Goal: Task Accomplishment & Management: Manage account settings

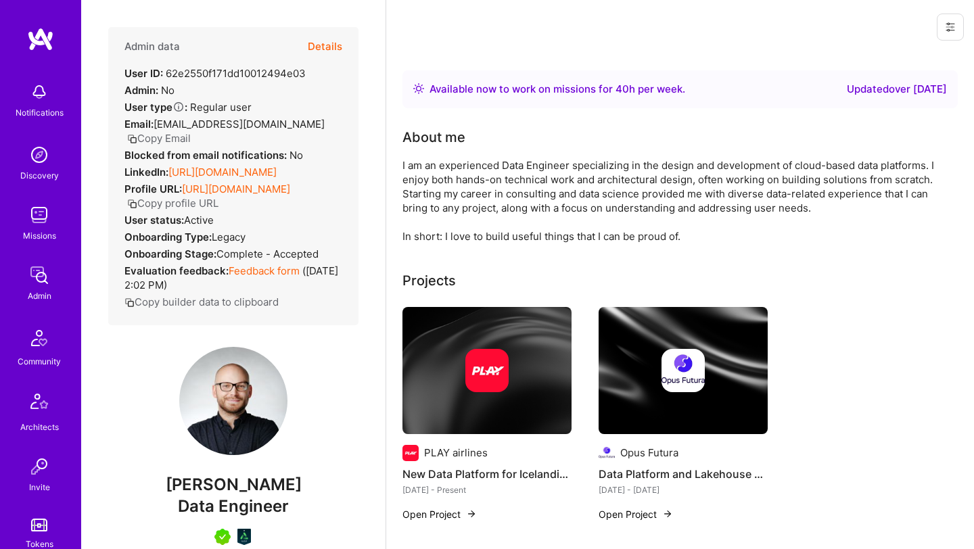
scroll to position [314, 0]
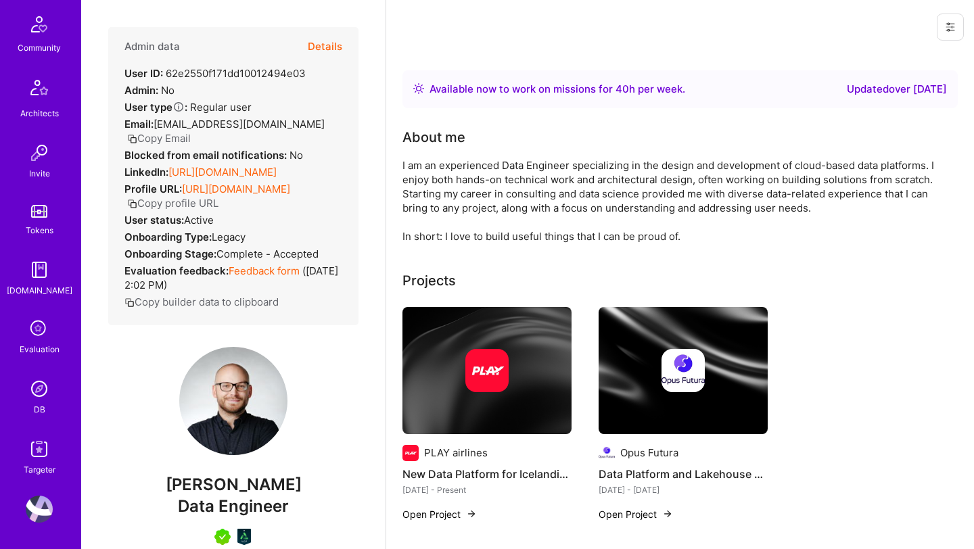
click at [37, 403] on div "DB" at bounding box center [40, 410] width 12 height 14
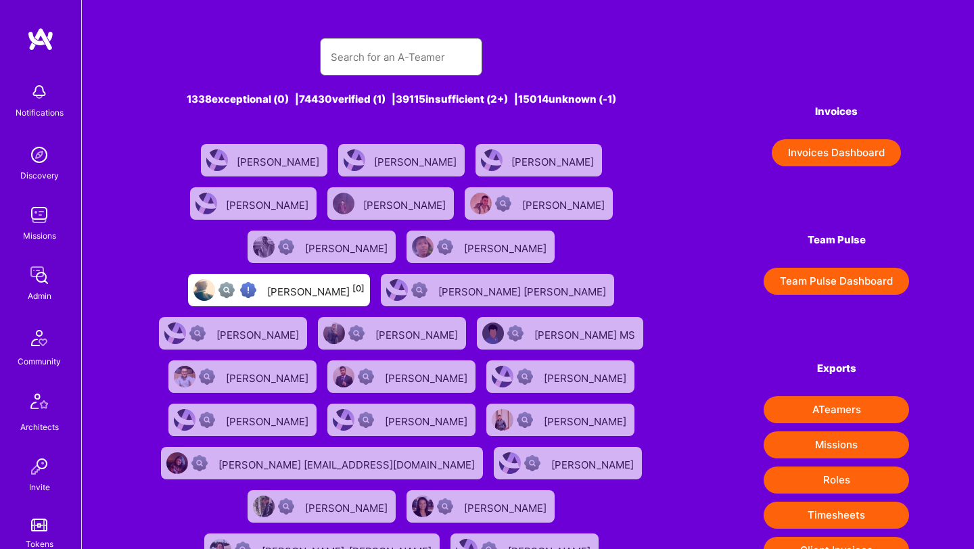
click at [428, 66] on input "text" at bounding box center [401, 57] width 141 height 35
paste input "Sarathi"
type input "Sarathi"
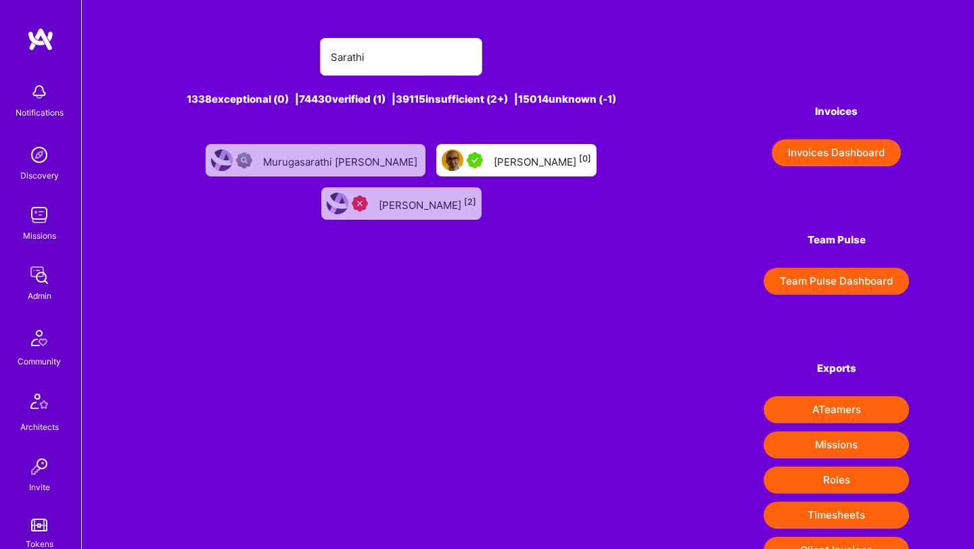
click at [538, 156] on div "[PERSON_NAME] [0]" at bounding box center [542, 161] width 97 height 18
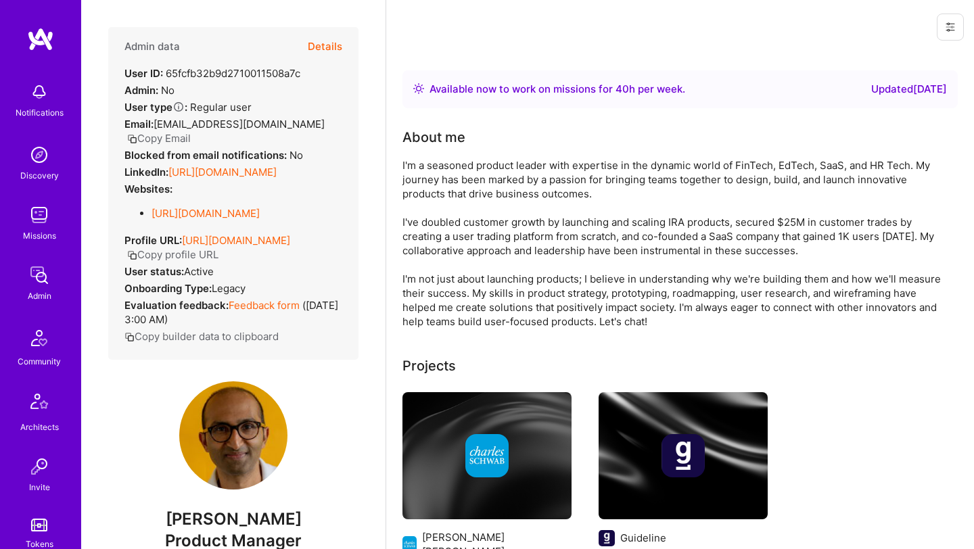
scroll to position [314, 0]
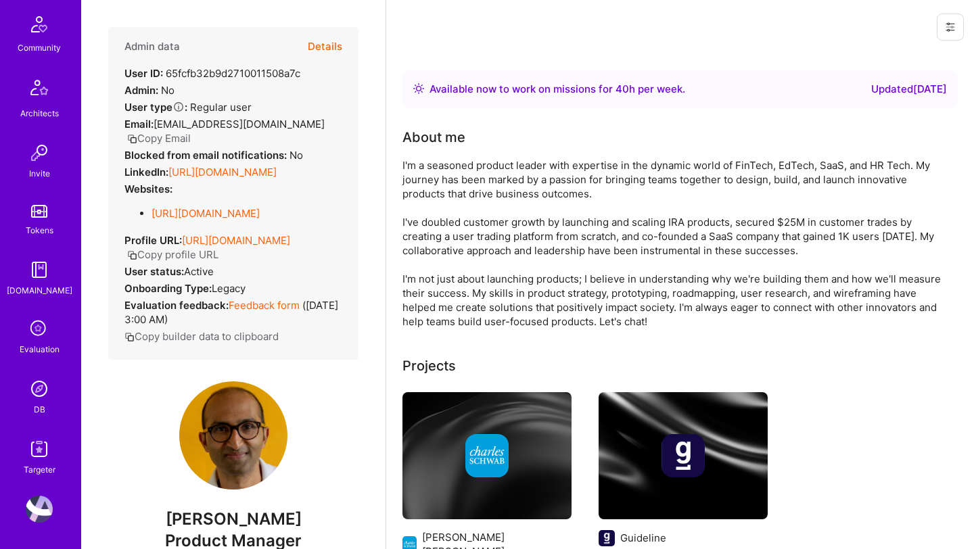
click at [40, 388] on img at bounding box center [39, 389] width 27 height 27
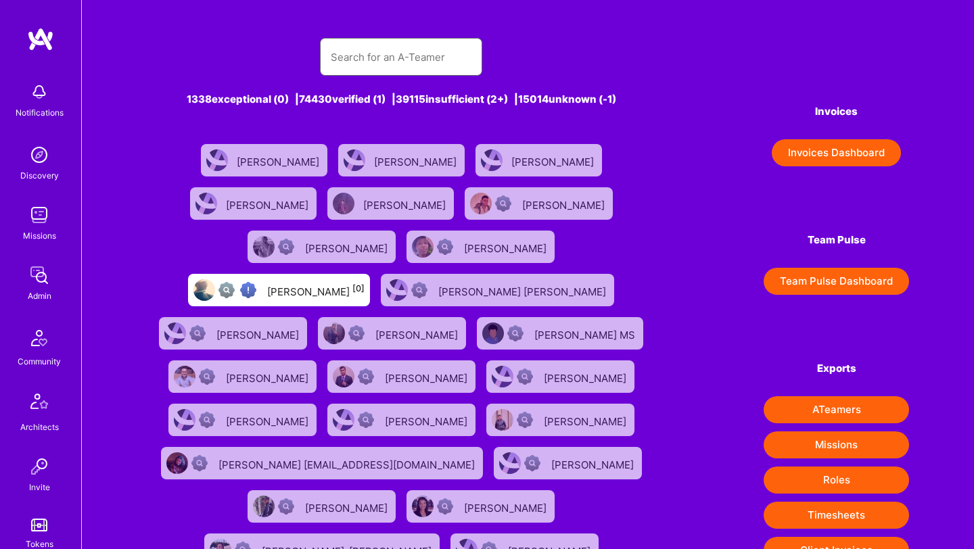
click at [342, 51] on input "text" at bounding box center [401, 57] width 141 height 35
paste input "[PERSON_NAME]"
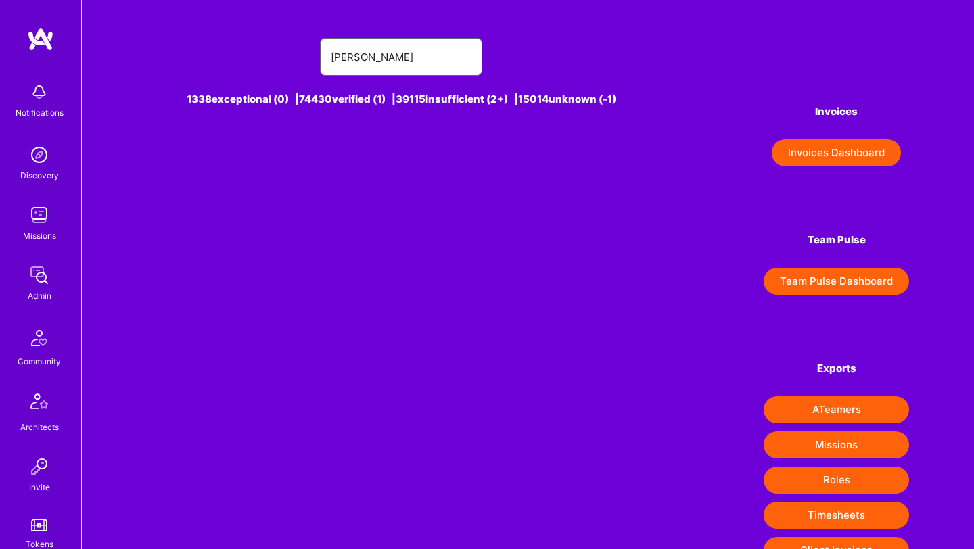
drag, startPoint x: 353, startPoint y: 60, endPoint x: 306, endPoint y: 59, distance: 47.4
click at [310, 60] on div "[PERSON_NAME]" at bounding box center [402, 57] width 510 height 38
type input "[PERSON_NAME]"
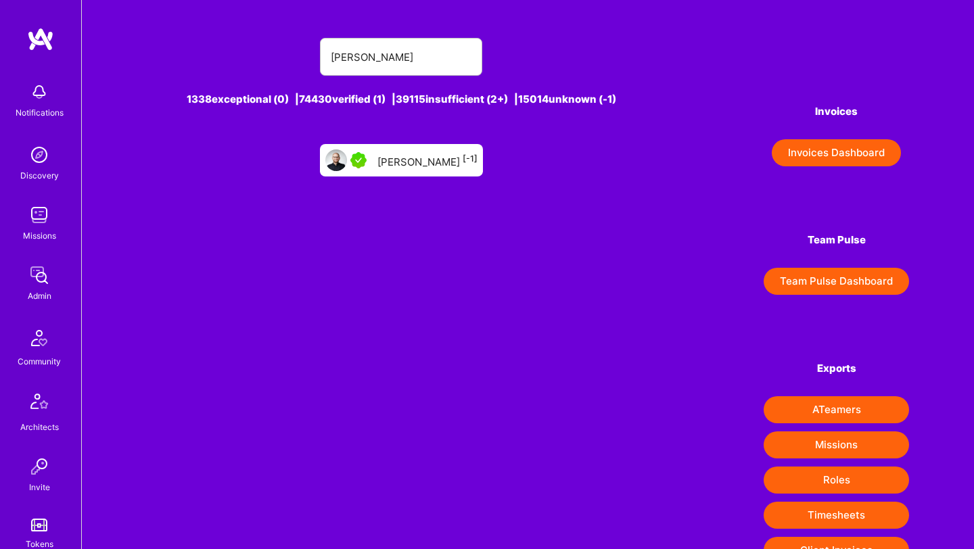
click at [378, 161] on div "[PERSON_NAME] [-1]" at bounding box center [428, 161] width 100 height 18
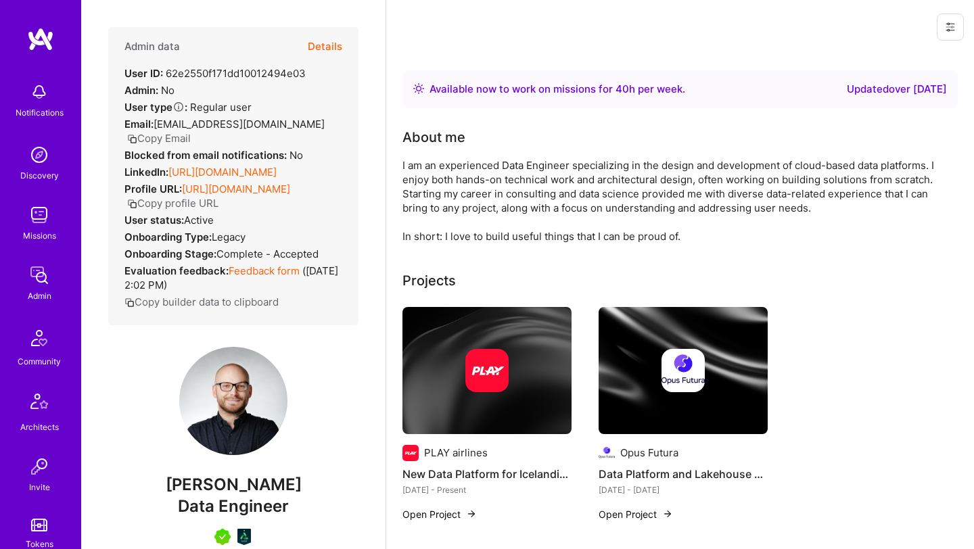
click at [327, 366] on div "Admin data Details User ID: 62e2550f171dd10012494e03 Admin: No User type Regula…" at bounding box center [233, 298] width 250 height 543
click at [324, 47] on button "Details" at bounding box center [325, 46] width 35 height 39
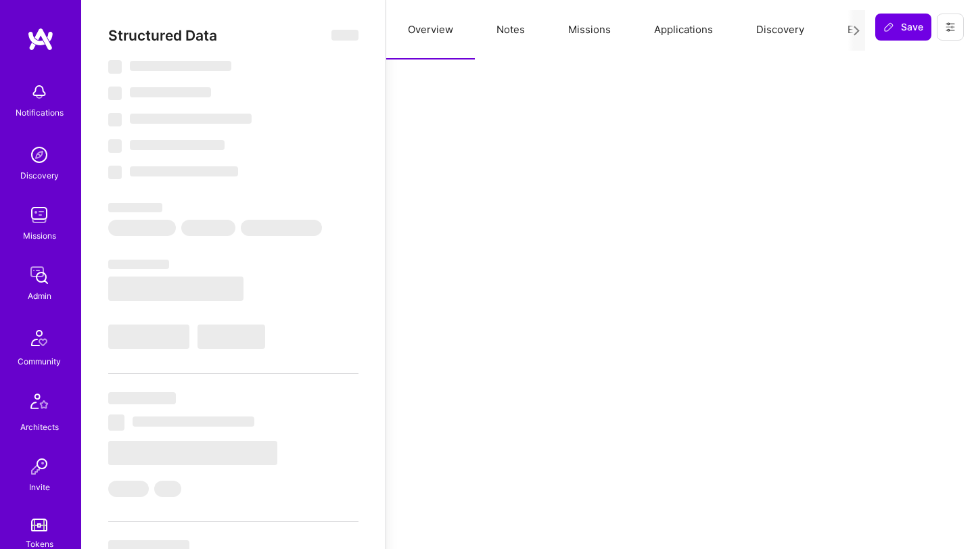
click at [523, 26] on button "Notes" at bounding box center [511, 30] width 72 height 60
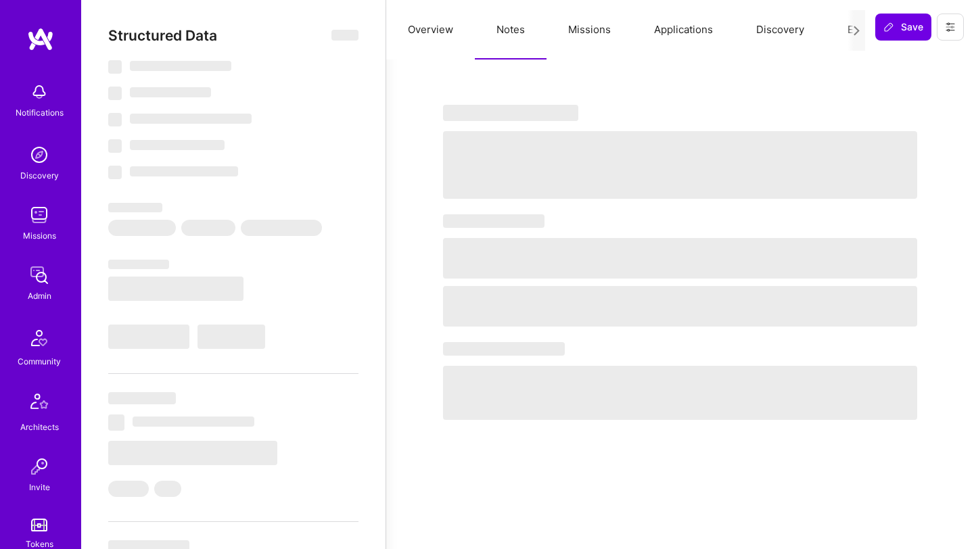
type textarea "x"
select select "Right Now"
select select "7"
select select "4"
select select "6"
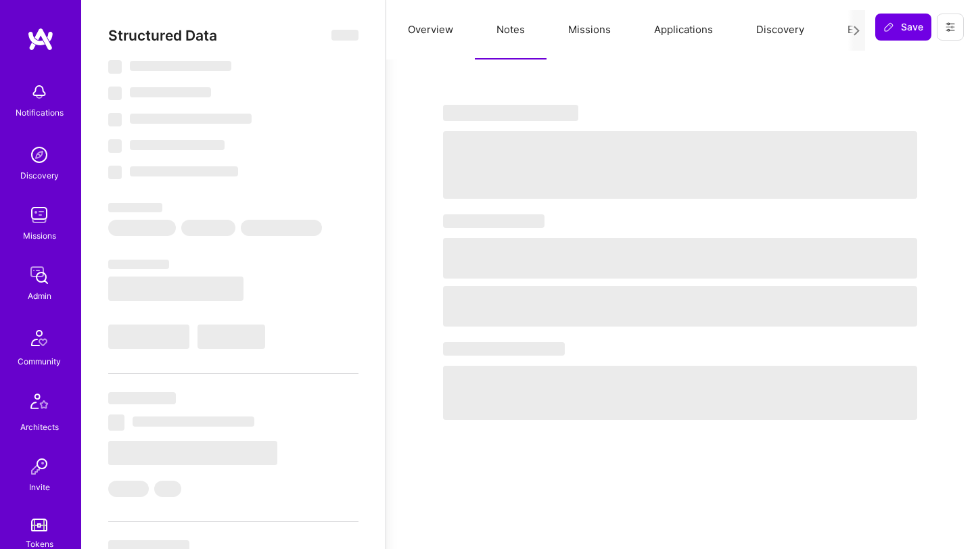
select select "7"
select select "PL"
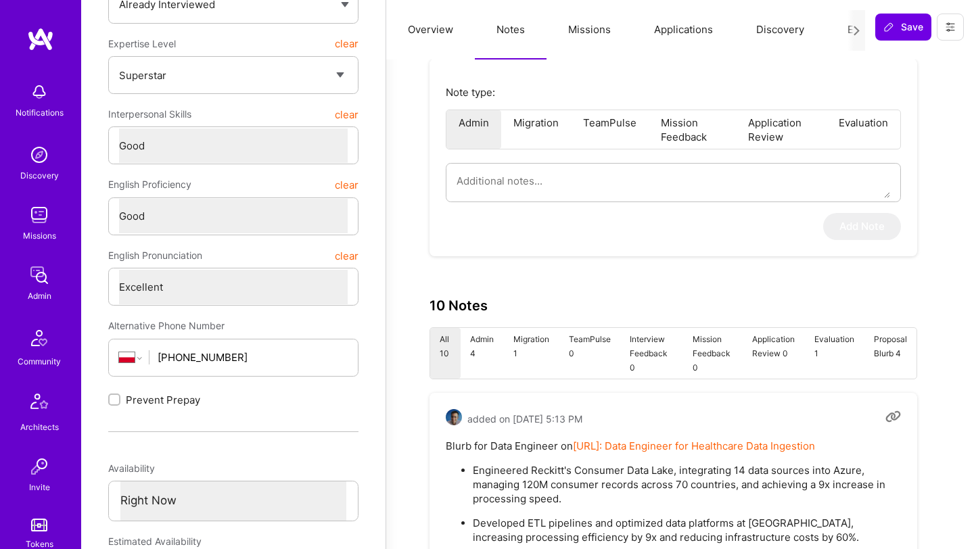
scroll to position [275, 0]
click at [503, 175] on textarea at bounding box center [674, 179] width 434 height 35
type textarea "x"
type textarea "R"
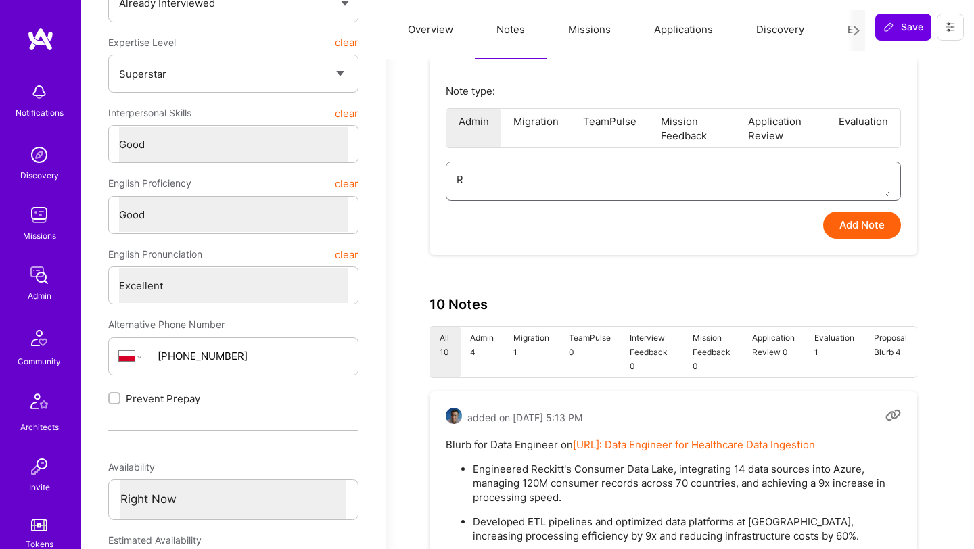
type textarea "x"
type textarea "Ro"
type textarea "x"
type textarea "[PERSON_NAME]"
type textarea "x"
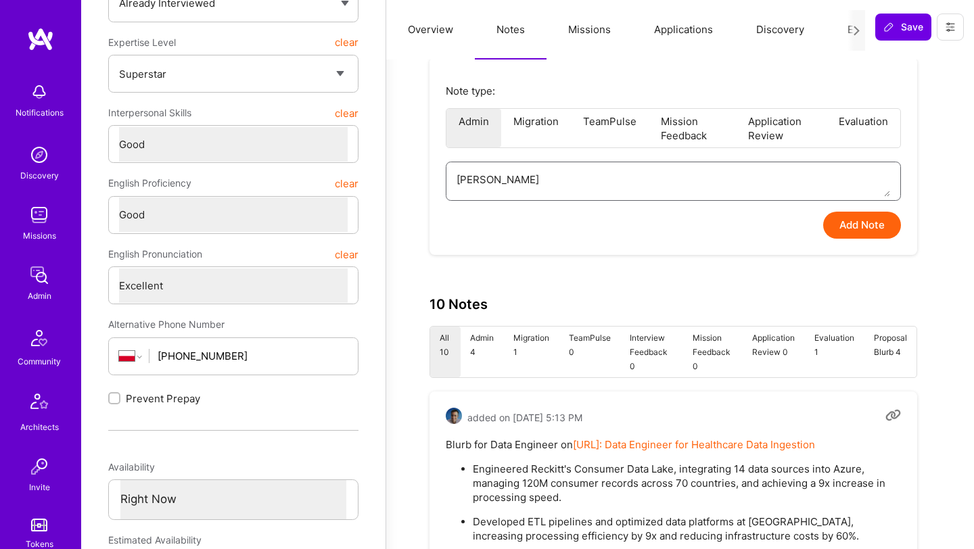
type textarea "[PERSON_NAME]"
type textarea "x"
type textarea "[PERSON_NAME]:"
type textarea "x"
type textarea "[PERSON_NAME]:"
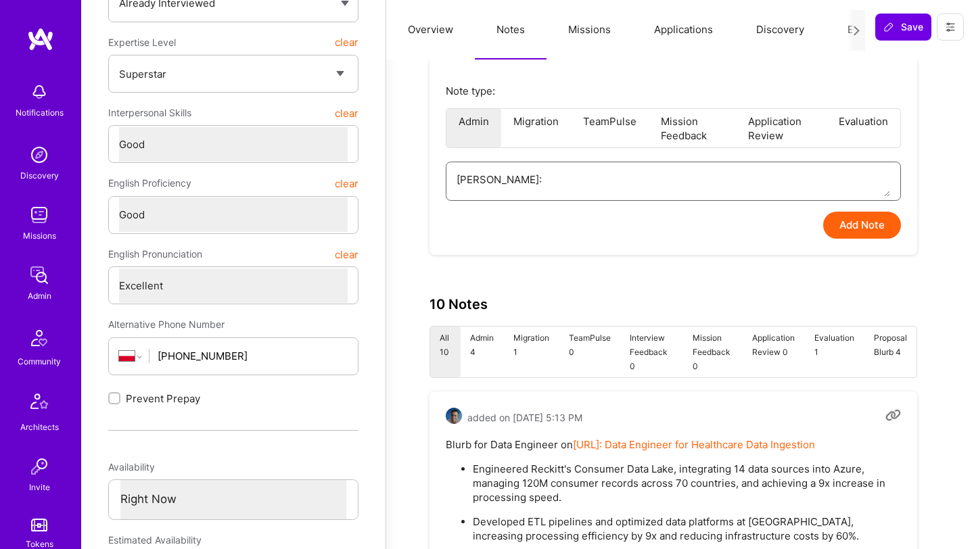
type textarea "x"
type textarea "[PERSON_NAME]: M"
type textarea "x"
type textarea "[PERSON_NAME]: Ma"
type textarea "x"
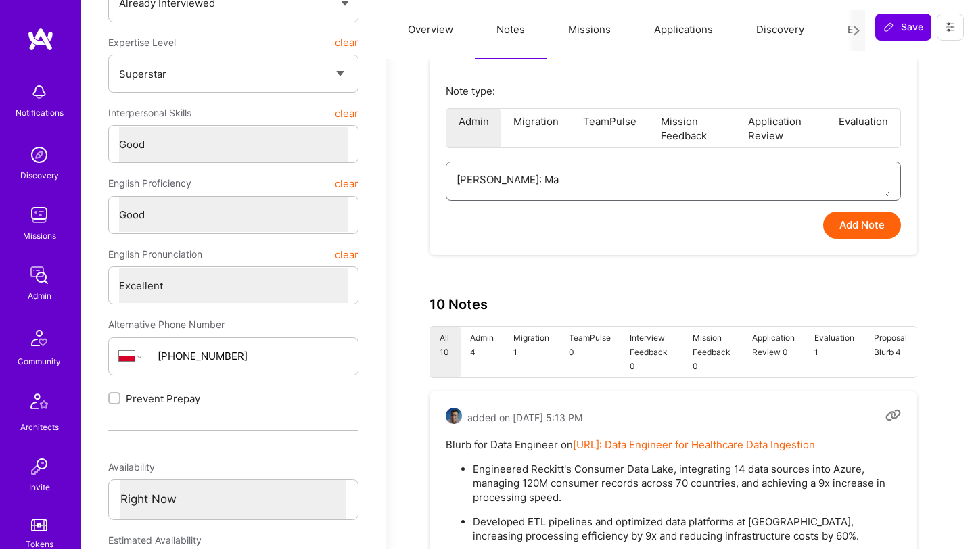
type textarea "[PERSON_NAME]: Mat"
type textarea "x"
type textarea "[PERSON_NAME]: Mati"
type textarea "x"
type textarea "[PERSON_NAME]: Mati"
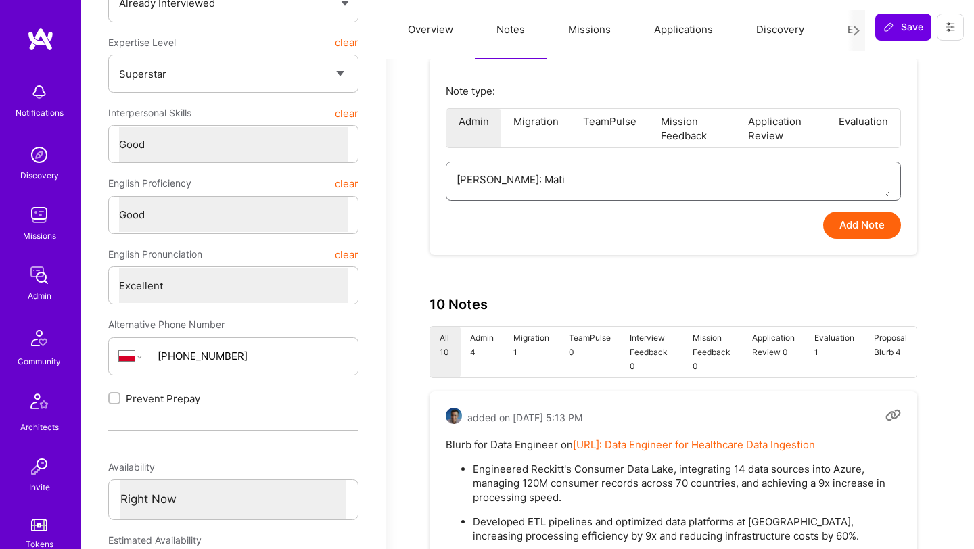
type textarea "x"
type textarea "[PERSON_NAME]: Mati r"
type textarea "x"
type textarea "[PERSON_NAME]: Mati re"
type textarea "x"
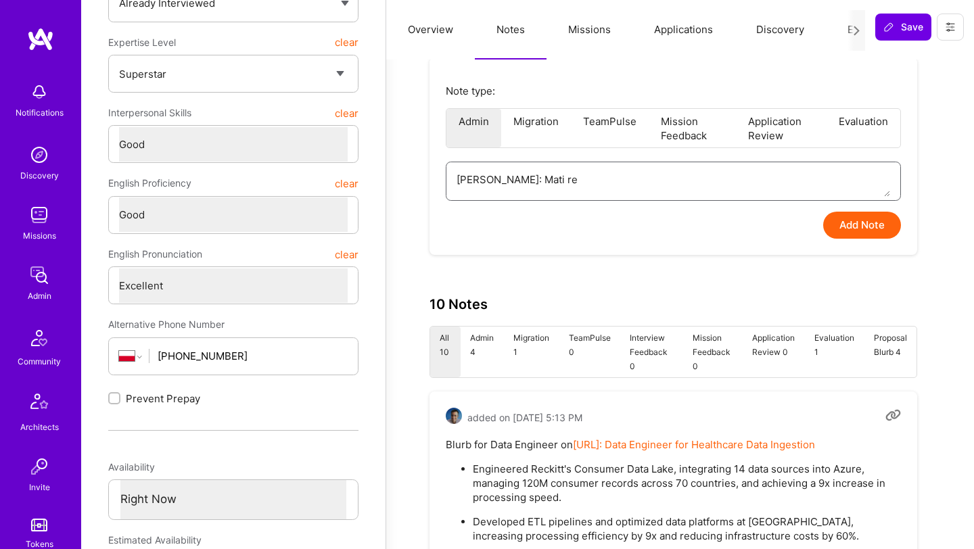
type textarea "[PERSON_NAME]: [PERSON_NAME]"
type textarea "x"
type textarea "[PERSON_NAME]: [PERSON_NAME]"
type textarea "x"
type textarea "[PERSON_NAME]: Mati reach"
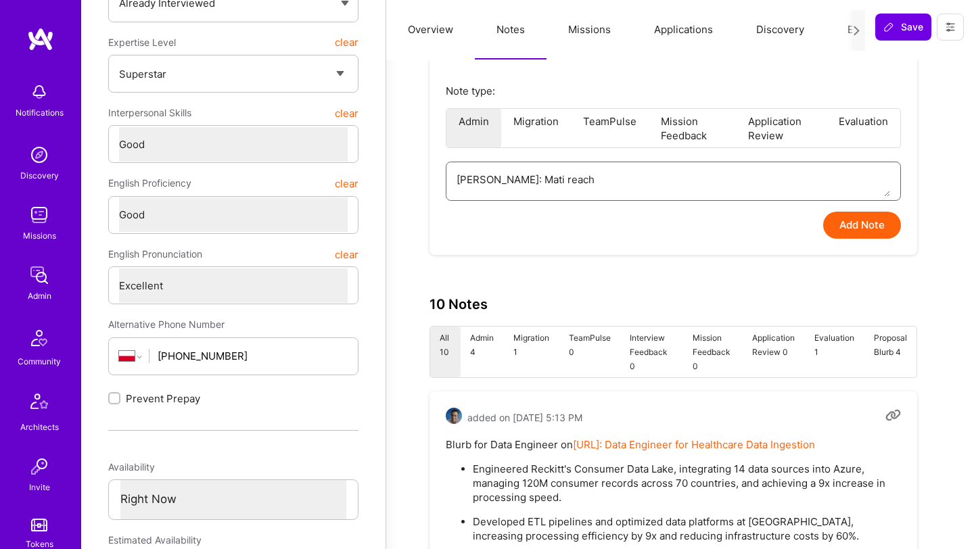
type textarea "x"
type textarea "[PERSON_NAME]: Mati reach"
type textarea "x"
type textarea "[PERSON_NAME]: Mati reach o"
type textarea "x"
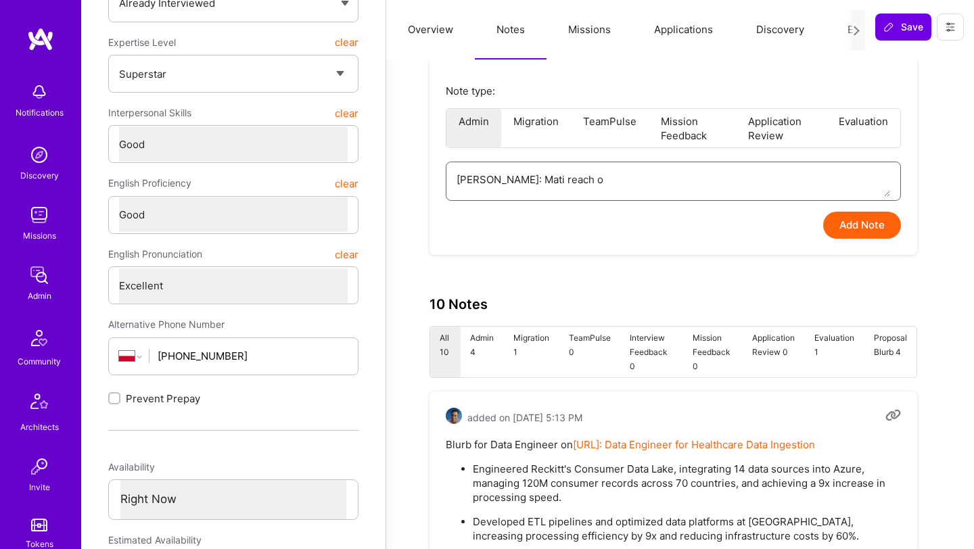
type textarea "[PERSON_NAME]: Mati reach ou"
type textarea "x"
type textarea "[PERSON_NAME]: Mati reach out"
type textarea "x"
type textarea "[PERSON_NAME]: Mati reach out"
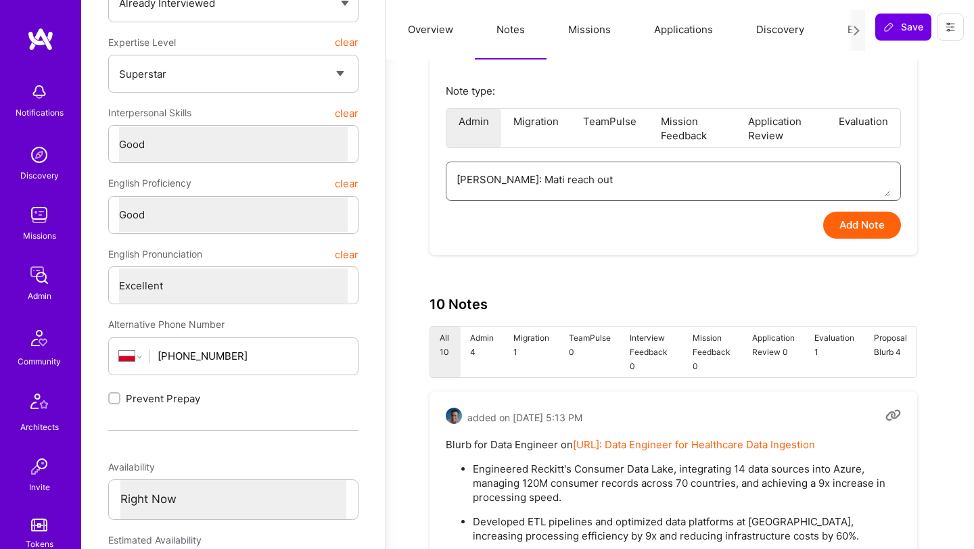
type textarea "x"
type textarea "[PERSON_NAME]: Mati reach out to"
type textarea "x"
type textarea "[PERSON_NAME]: Mati reach out to"
type textarea "x"
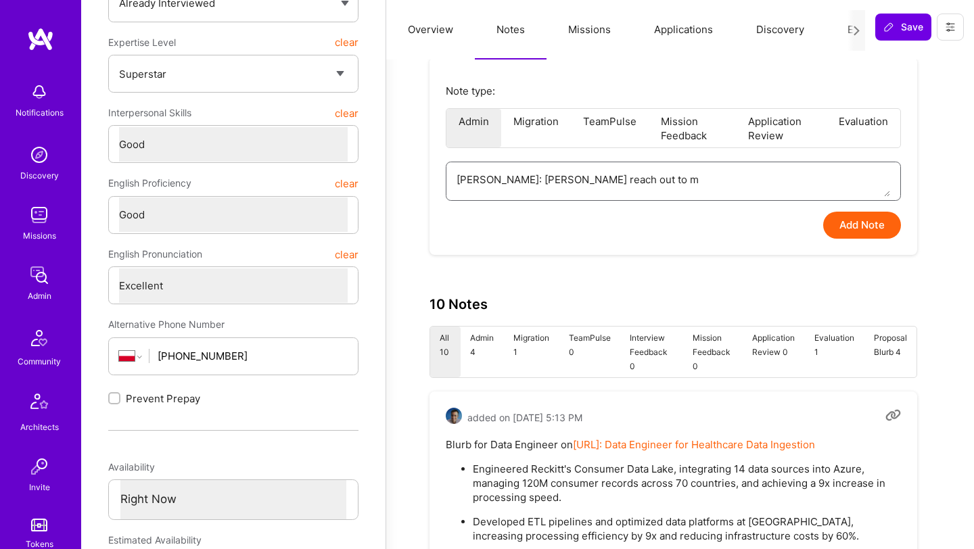
type textarea "[PERSON_NAME]: [PERSON_NAME] reach out to me"
type textarea "x"
type textarea "[PERSON_NAME]: [PERSON_NAME] reach out to me"
type textarea "x"
type textarea "[PERSON_NAME]: Mati reach out to me a"
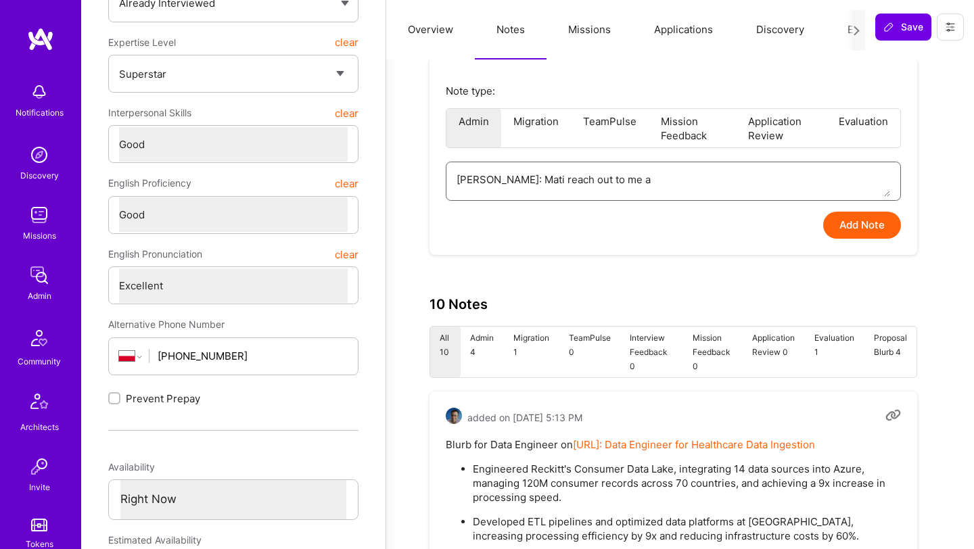
type textarea "x"
type textarea "[PERSON_NAME]: Mati reach out to me as"
type textarea "x"
type textarea "[PERSON_NAME]: [PERSON_NAME] reach out to me ask"
type textarea "x"
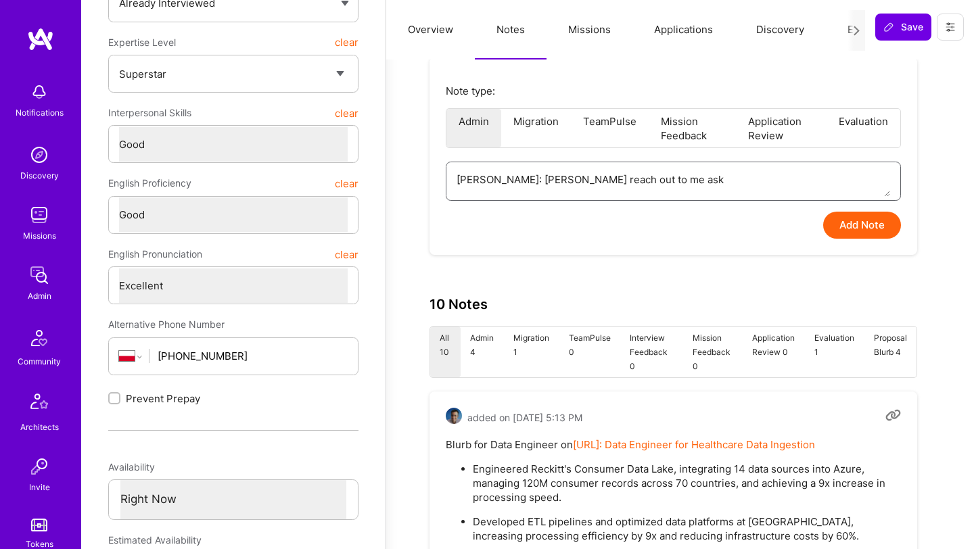
type textarea "[PERSON_NAME]: [PERSON_NAME] reach out to me aski"
type textarea "x"
type textarea "[PERSON_NAME]: [PERSON_NAME] reach out to me askin"
type textarea "x"
type textarea "[PERSON_NAME]: [PERSON_NAME] reach out to me asking"
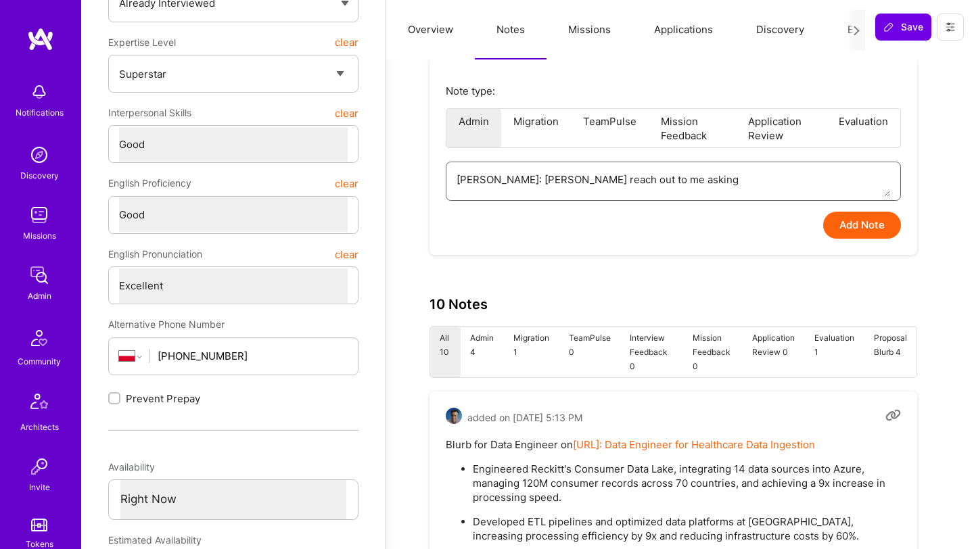
type textarea "x"
type textarea "[PERSON_NAME]: [PERSON_NAME] reach out to me asking"
type textarea "x"
type textarea "[PERSON_NAME]: [PERSON_NAME] reach out to me asking to"
type textarea "x"
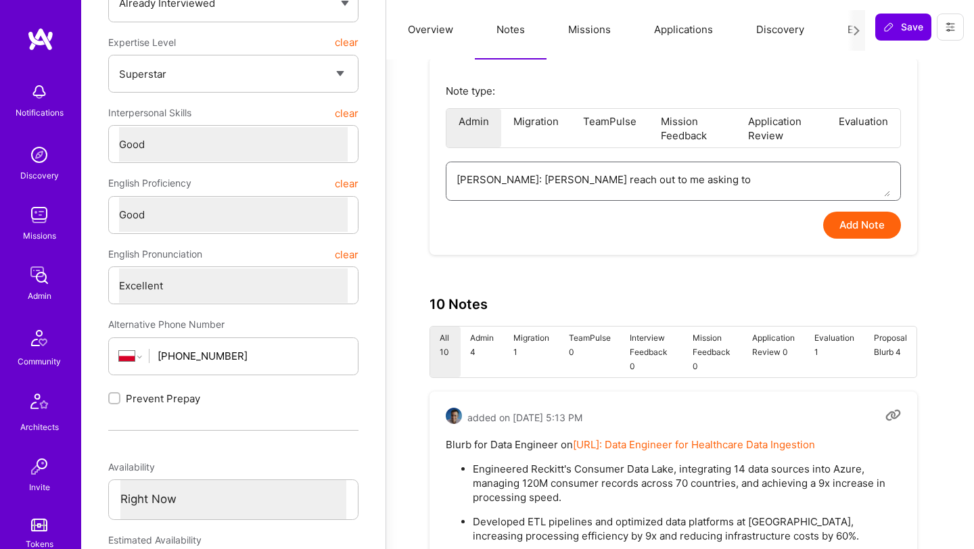
type textarea "[PERSON_NAME]: [PERSON_NAME] reach out to me asking to"
type textarea "x"
type textarea "[PERSON_NAME]: [PERSON_NAME] reach out to me asking to be"
type textarea "x"
type textarea "[PERSON_NAME]: [PERSON_NAME] reach out to me asking to be"
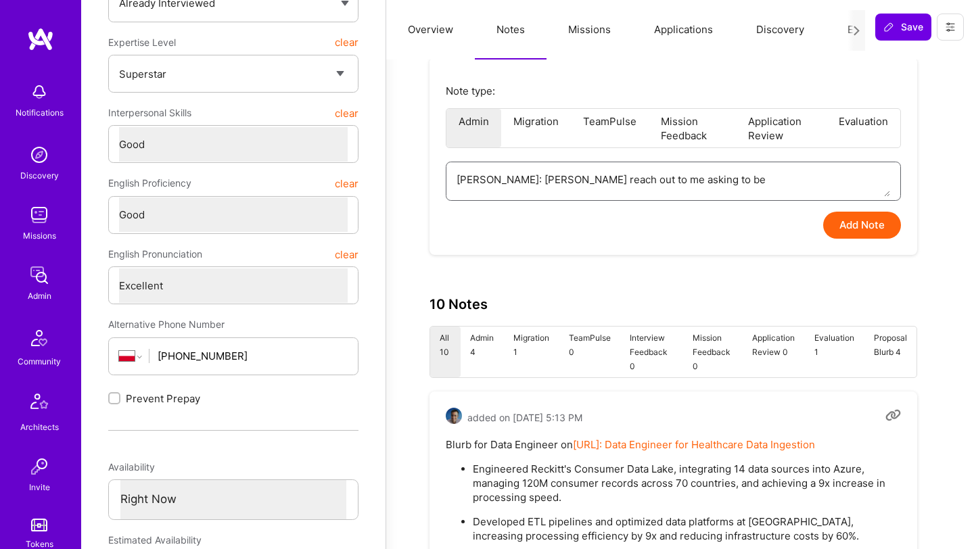
type textarea "x"
type textarea "[PERSON_NAME]: [PERSON_NAME] reach out to me asking to be i"
type textarea "x"
type textarea "[PERSON_NAME]: [PERSON_NAME] reach out to me asking to be in"
type textarea "x"
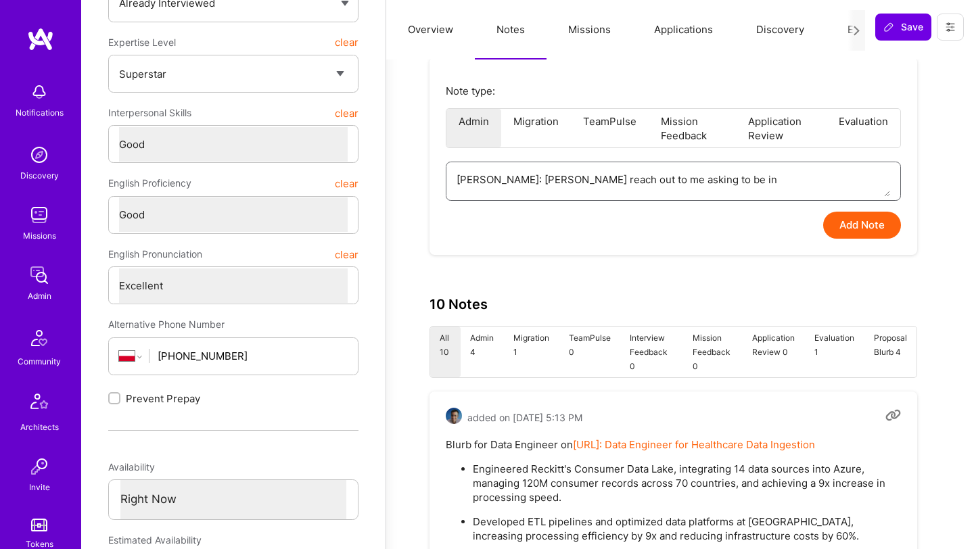
type textarea "[PERSON_NAME]: [PERSON_NAME] reach out to me asking to be in"
type textarea "x"
type textarea "[PERSON_NAME]: [PERSON_NAME] reach out to me asking to be in t"
type textarea "x"
type textarea "[PERSON_NAME]: [PERSON_NAME] reach out to me asking to be in th"
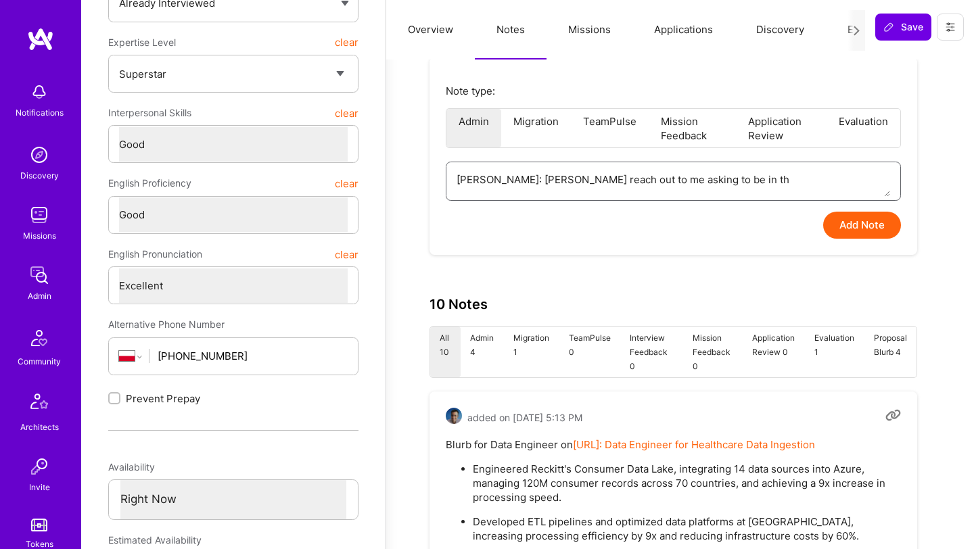
type textarea "x"
type textarea "[PERSON_NAME]: [PERSON_NAME] reach out to me asking to be in the"
type textarea "x"
type textarea "[PERSON_NAME]: [PERSON_NAME] reach out to me asking to be in the"
type textarea "x"
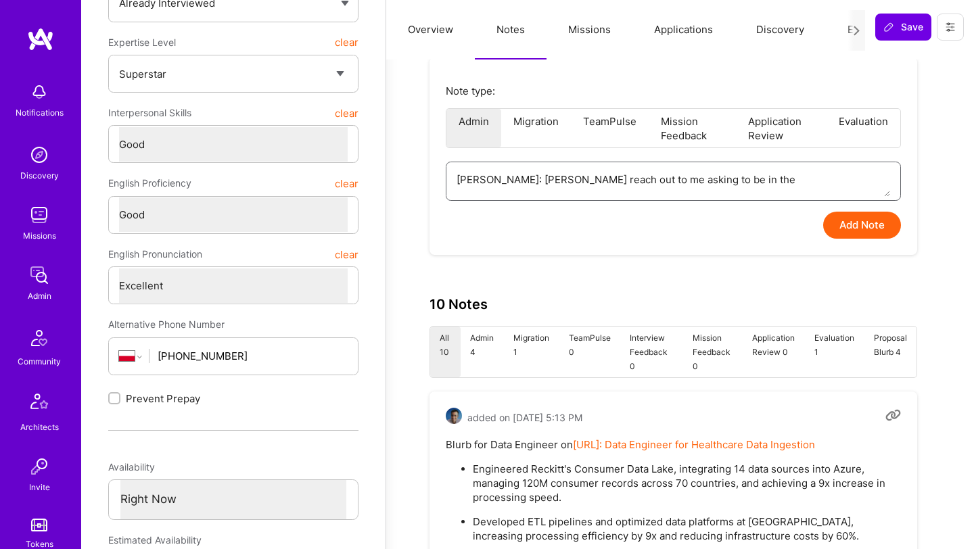
type textarea "[PERSON_NAME]: [PERSON_NAME] reach out to me asking to be in the C"
type textarea "x"
type textarea "[PERSON_NAME]: [PERSON_NAME] reach out to me asking to be in the CP"
type textarea "x"
type textarea "[PERSON_NAME]: [PERSON_NAME] reach out to me asking to be in the CPG"
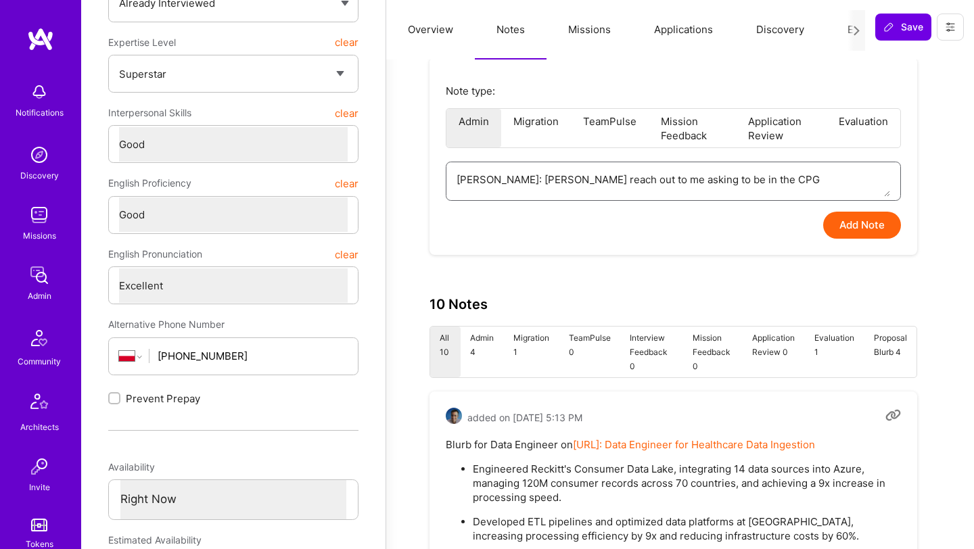
type textarea "x"
type textarea "[PERSON_NAME]: [PERSON_NAME] reach out to me asking to be in the CPG"
type textarea "x"
type textarea "[PERSON_NAME]: [PERSON_NAME] reach out to me asking to be in the CPG M"
type textarea "x"
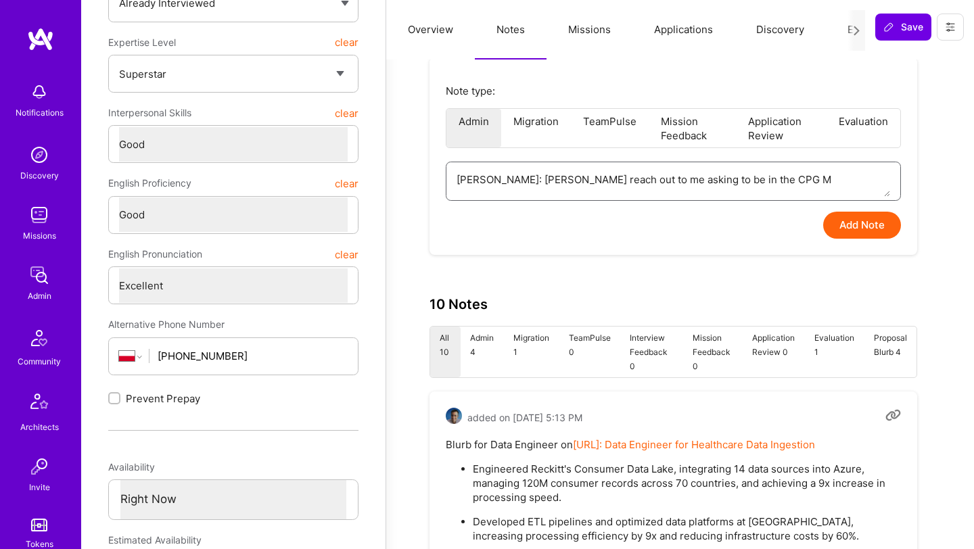
type textarea "[PERSON_NAME]: [PERSON_NAME] reach out to me asking to be in the CPG Ma"
type textarea "x"
type textarea "[PERSON_NAME]: [PERSON_NAME] reach out to me asking to be in the CPG Mar"
type textarea "x"
type textarea "[PERSON_NAME]: [PERSON_NAME] reach out to me asking to be in the CPG [PERSON_NA…"
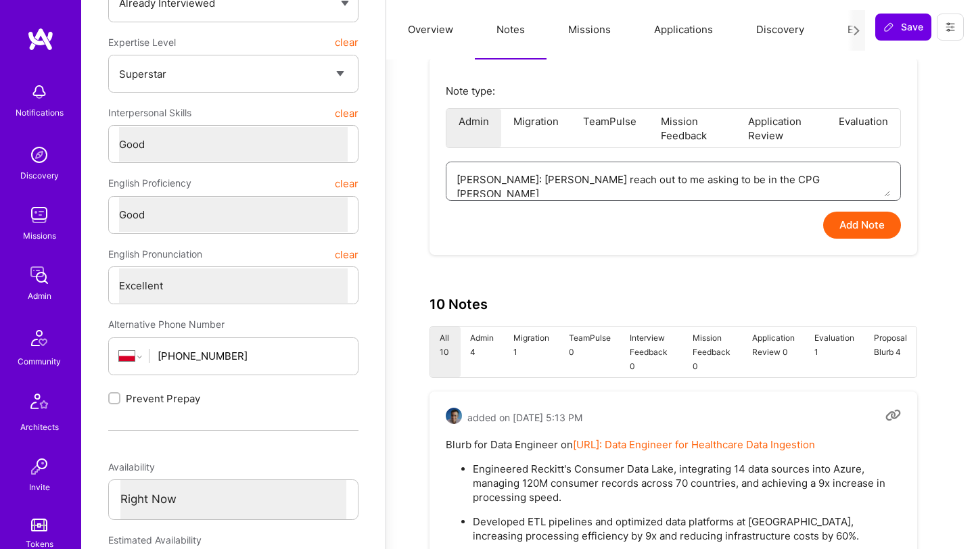
type textarea "x"
type textarea "[PERSON_NAME]: [PERSON_NAME] reach out to me asking to be in the CPG Marke"
type textarea "x"
type textarea "[PERSON_NAME]: [PERSON_NAME] reach out to me asking to be in the CPG Market"
type textarea "x"
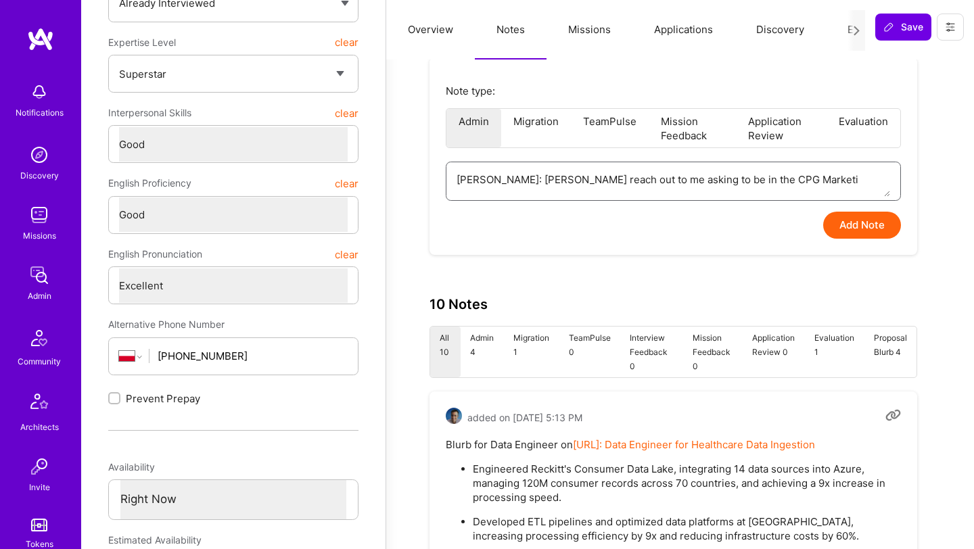
type textarea "[PERSON_NAME]: [PERSON_NAME] reach out to me asking to be in the CPG Marketin"
type textarea "x"
type textarea "[PERSON_NAME]: [PERSON_NAME] reach out to me asking to be in the CPG Marketing"
type textarea "x"
type textarea "[PERSON_NAME]: [PERSON_NAME] reach out to me asking to be in the CPG Marketing"
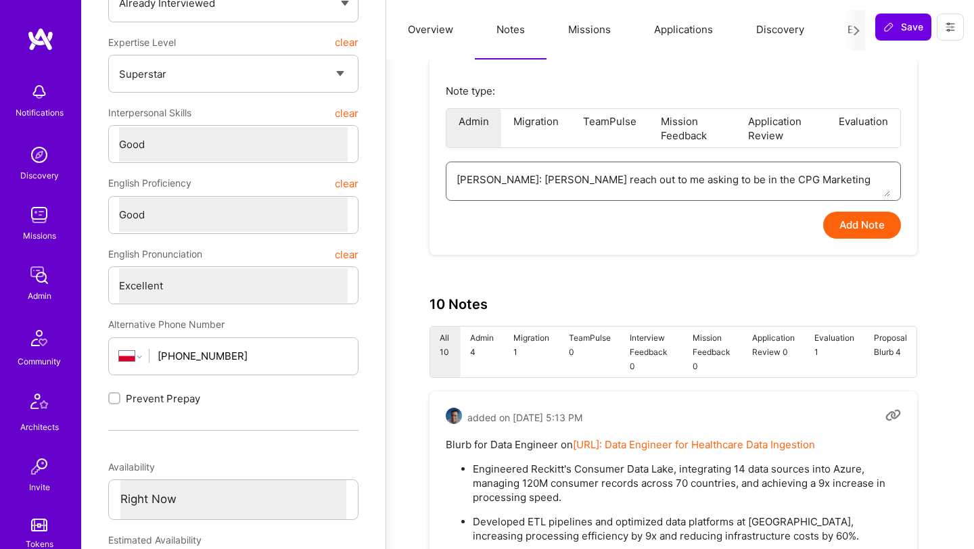
type textarea "x"
type textarea "[PERSON_NAME]: [PERSON_NAME] reach out to me asking to be in the CPG Marketing c"
type textarea "x"
type textarea "[PERSON_NAME]: [PERSON_NAME] reach out to me asking to be in the CPG Marketing …"
type textarea "x"
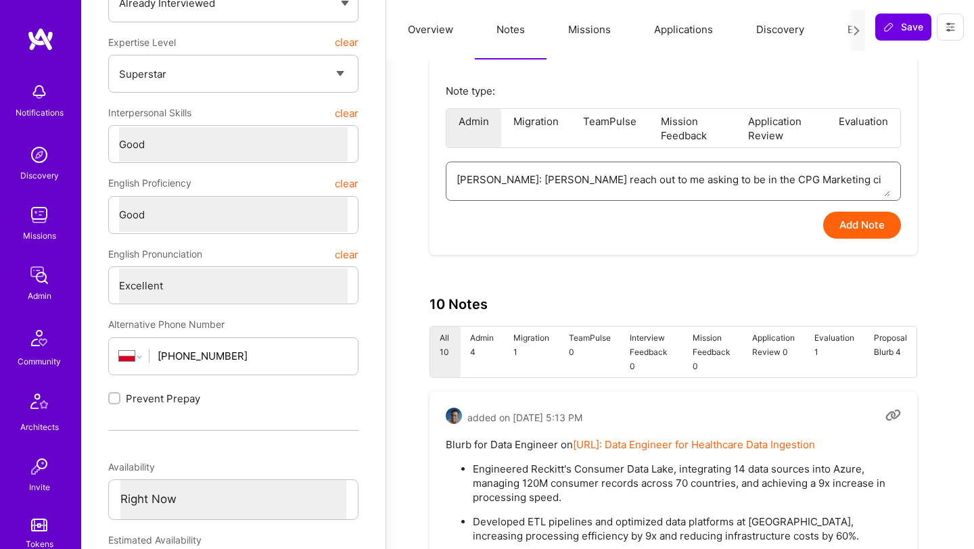
type textarea "[PERSON_NAME]: [PERSON_NAME] reach out to me asking to be in the CPG Marketing …"
type textarea "x"
type textarea "[PERSON_NAME]: [PERSON_NAME] reach out to me asking to be in the CPG Marketing …"
type textarea "x"
type textarea "[PERSON_NAME]: [PERSON_NAME] reach out to me asking to be in the CPG Marketing …"
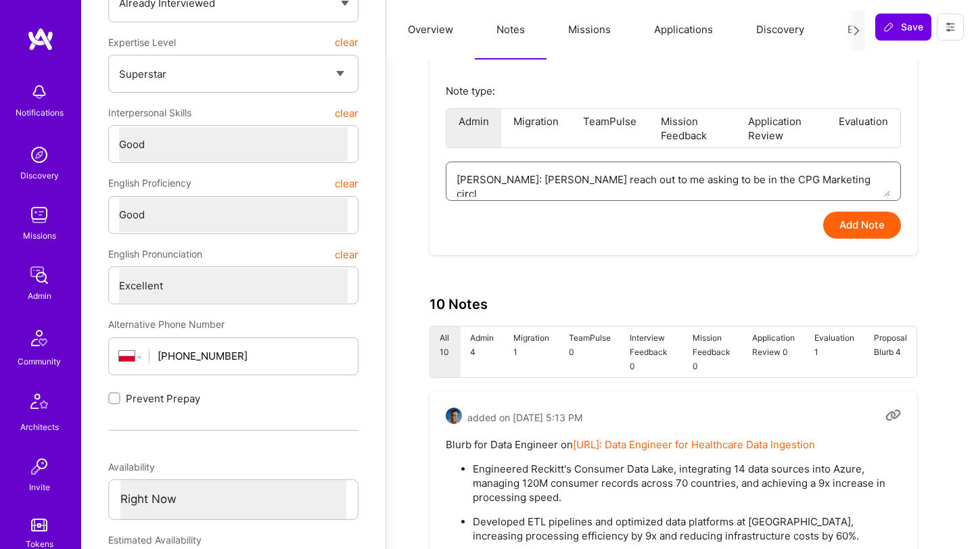
type textarea "x"
type textarea "[PERSON_NAME]: [PERSON_NAME] reach out to me asking to be in the CPG Marketing …"
type textarea "x"
type textarea "[PERSON_NAME]: [PERSON_NAME] reach out to me asking to be in the CPG Marketing …"
type textarea "x"
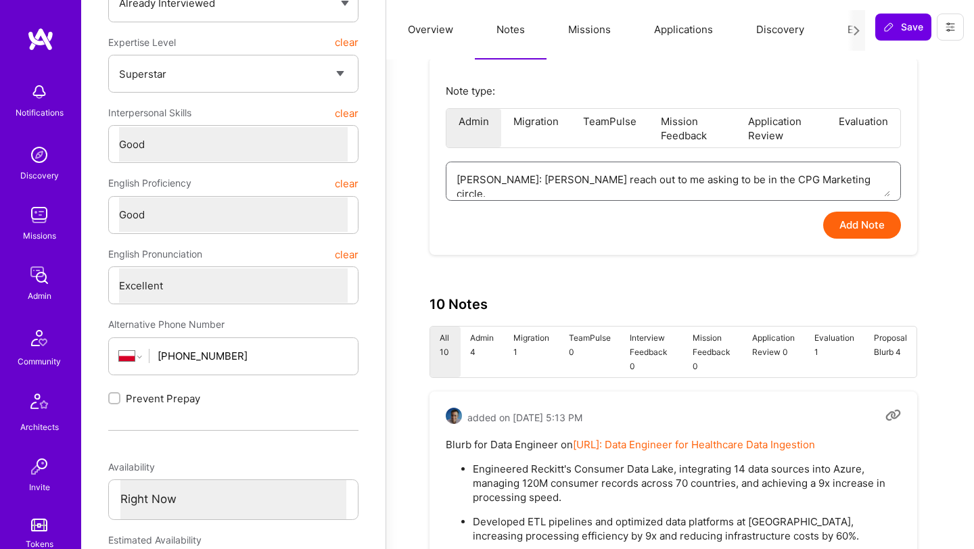
type textarea "[PERSON_NAME]: [PERSON_NAME] reach out to me asking to be in the CPG Marketing …"
type textarea "x"
type textarea "[PERSON_NAME]: [PERSON_NAME] reach out to me asking to be in the CPG Marketing …"
type textarea "x"
type textarea "[PERSON_NAME]: [PERSON_NAME] reach out to me asking to be in the CPG Marketing …"
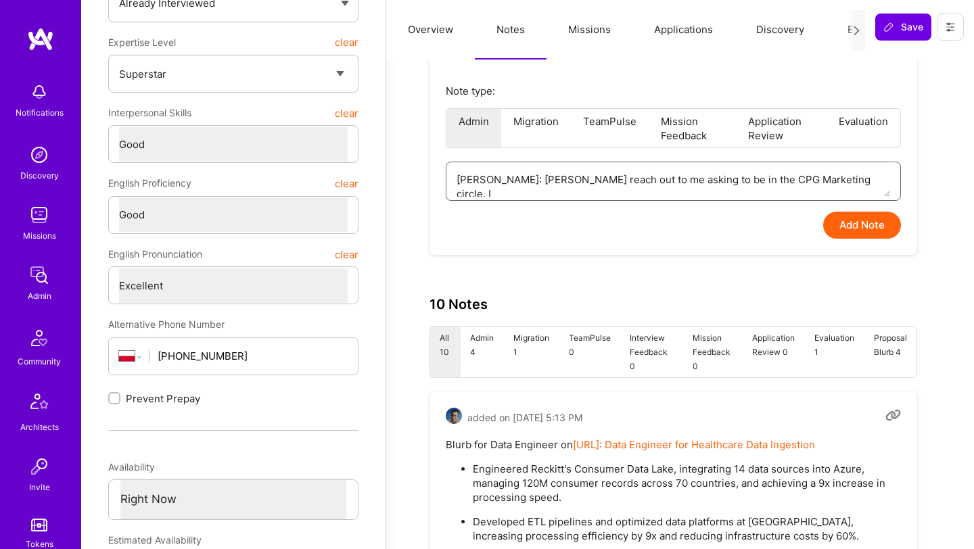
type textarea "x"
type textarea "[PERSON_NAME]: [PERSON_NAME] reach out to me asking to be in the CPG Marketing …"
type textarea "x"
type textarea "[PERSON_NAME]: [PERSON_NAME] reach out to me asking to be in the CPG Marketing …"
type textarea "x"
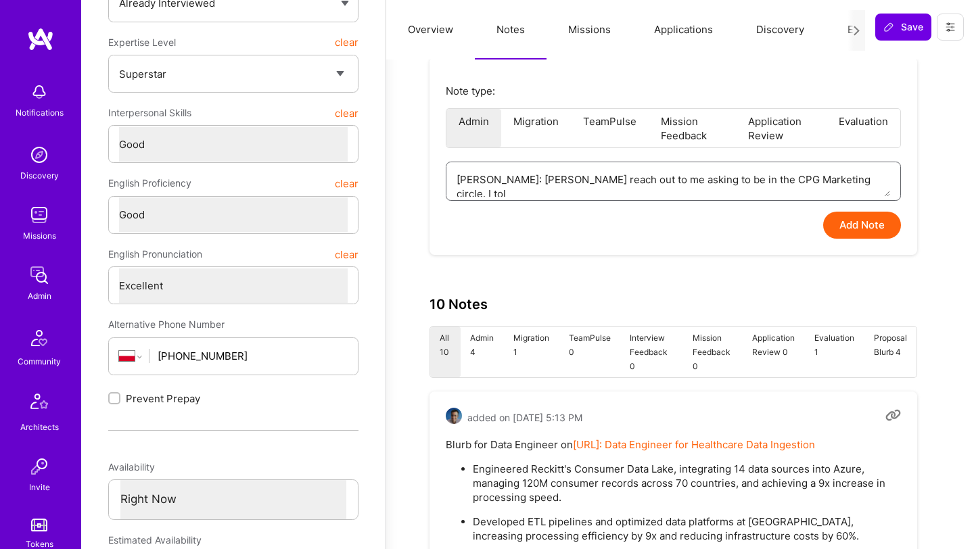
type textarea "[PERSON_NAME]: [PERSON_NAME] reach out to me asking to be in the CPG Marketing …"
type textarea "x"
type textarea "[PERSON_NAME]: [PERSON_NAME] reach out to me asking to be in the CPG Marketing …"
type textarea "x"
type textarea "[PERSON_NAME]: [PERSON_NAME] reach out to me asking to be in the CPG Marketing …"
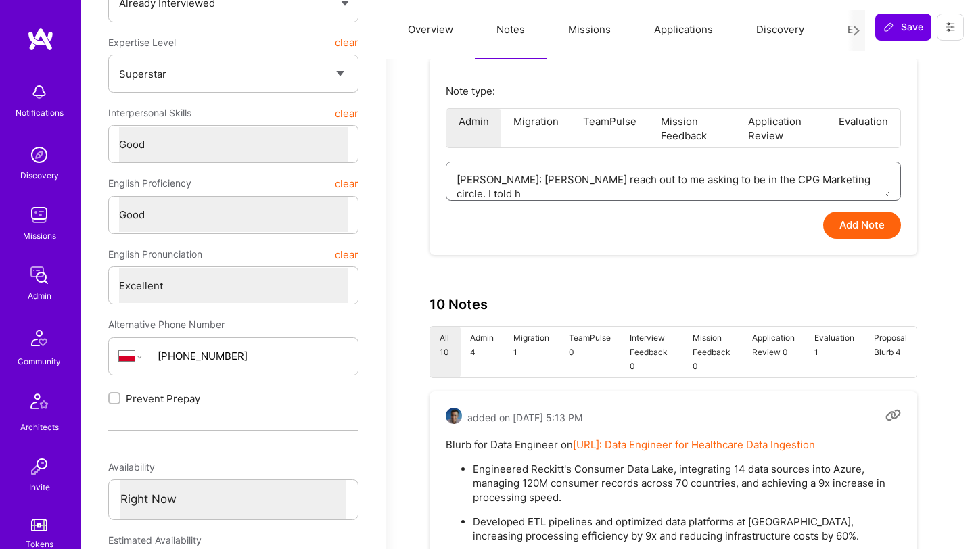
type textarea "x"
type textarea "[PERSON_NAME]: [PERSON_NAME] reach out to me asking to be in the CPG Marketing …"
type textarea "x"
type textarea "[PERSON_NAME]: [PERSON_NAME] reach out to me asking to be in the CPG Marketing …"
type textarea "x"
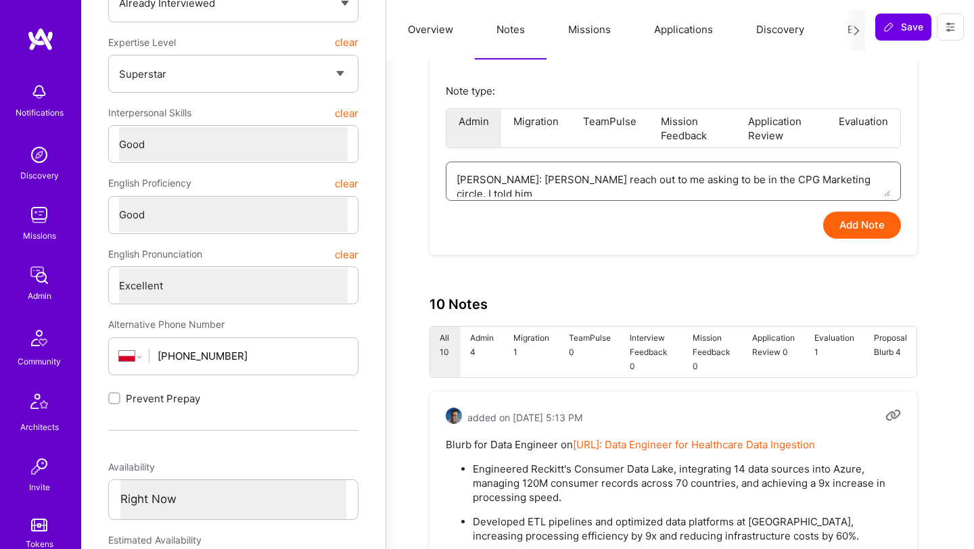
type textarea "[PERSON_NAME]: [PERSON_NAME] reach out to me asking to be in the CPG Marketing …"
type textarea "x"
type textarea "[PERSON_NAME]: [PERSON_NAME] reach out to me asking to be in the CPG Marketing …"
type textarea "x"
type textarea "[PERSON_NAME]: [PERSON_NAME] reach out to me asking to be in the CPG Marketing …"
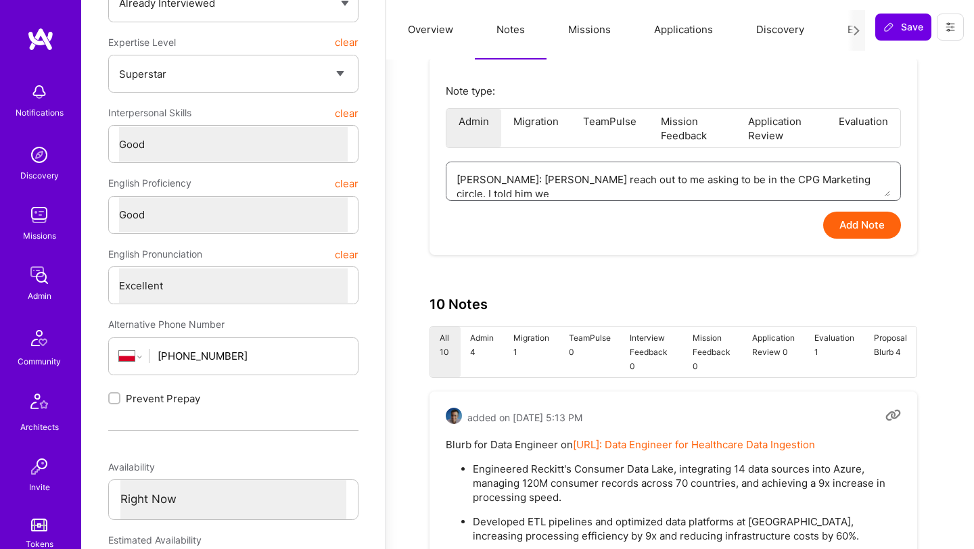
type textarea "x"
type textarea "[PERSON_NAME]: [PERSON_NAME] reach out to me asking to be in the CPG Marketing …"
type textarea "x"
type textarea "[PERSON_NAME]: [PERSON_NAME] reach out to me asking to be in the CPG Marketing …"
type textarea "x"
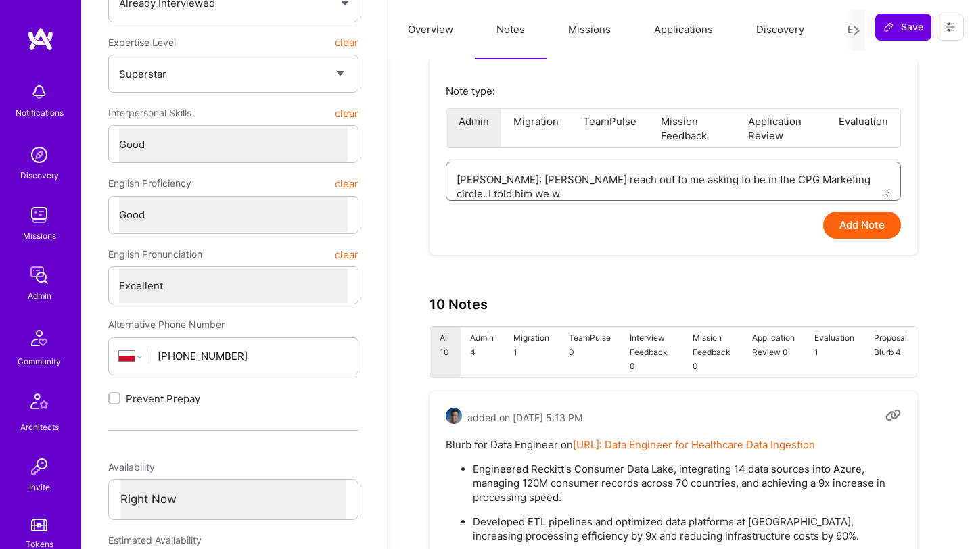
type textarea "[PERSON_NAME]: [PERSON_NAME] reach out to me asking to be in the CPG Marketing …"
type textarea "x"
type textarea "[PERSON_NAME]: [PERSON_NAME] reach out to me asking to be in the CPG Marketing …"
type textarea "x"
type textarea "[PERSON_NAME]: [PERSON_NAME] reach out to me asking to be in the CPG Marketing …"
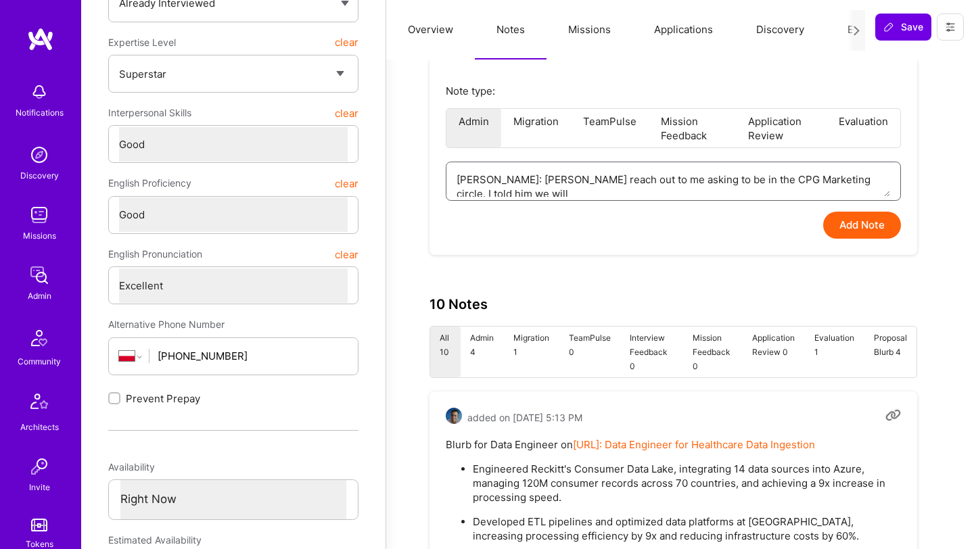
type textarea "x"
type textarea "[PERSON_NAME]: [PERSON_NAME] reach out to me asking to be in the CPG Marketing …"
type textarea "x"
type textarea "[PERSON_NAME]: [PERSON_NAME] reach out to me asking to be in the CPG Marketing …"
type textarea "x"
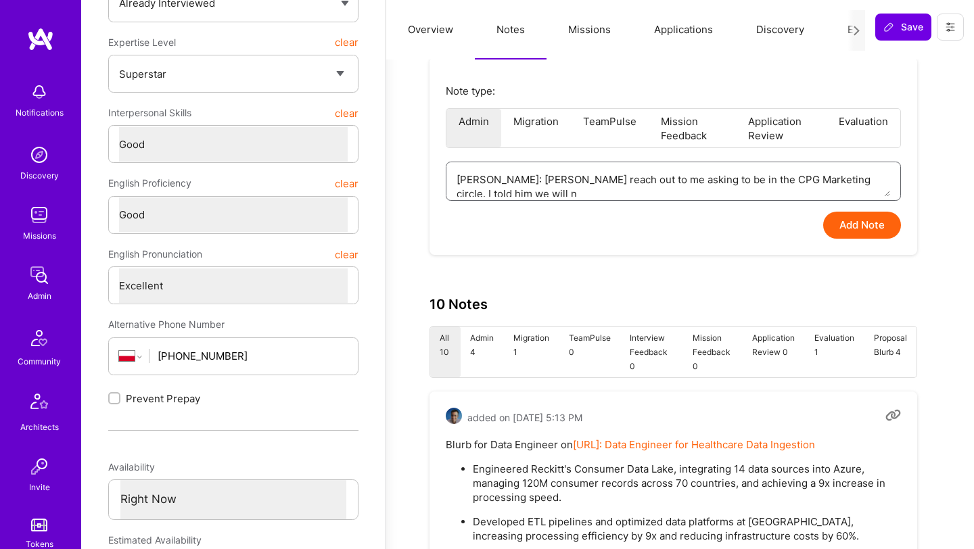
type textarea "[PERSON_NAME]: [PERSON_NAME] reach out to me asking to be in the CPG Marketing …"
type textarea "x"
type textarea "[PERSON_NAME]: [PERSON_NAME] reach out to me asking to be in the CPG Marketing …"
type textarea "x"
type textarea "[PERSON_NAME]: [PERSON_NAME] reach out to me asking to be in the CPG Marketing …"
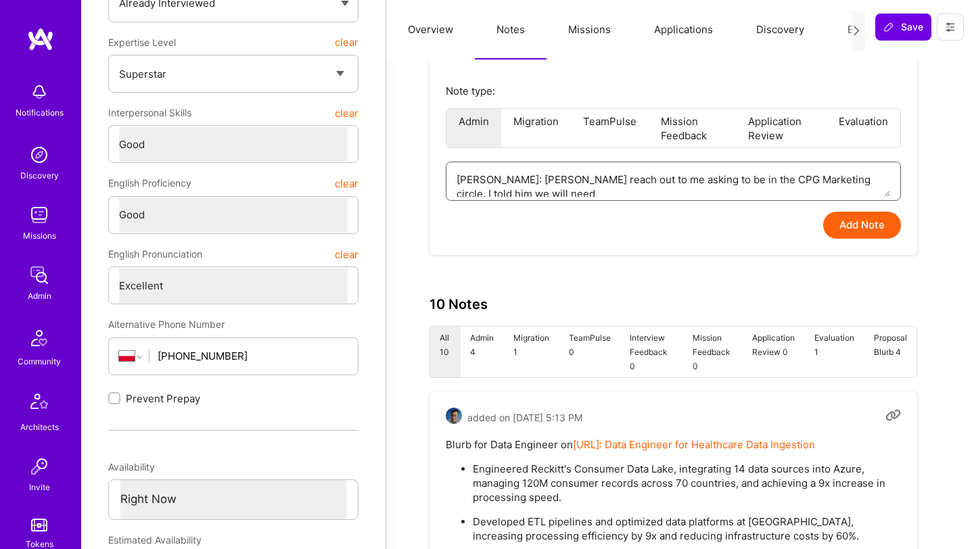
type textarea "x"
type textarea "[PERSON_NAME]: [PERSON_NAME] reach out to me asking to be in the CPG Marketing …"
type textarea "x"
type textarea "[PERSON_NAME]: [PERSON_NAME] reach out to me asking to be in the CPG Marketing …"
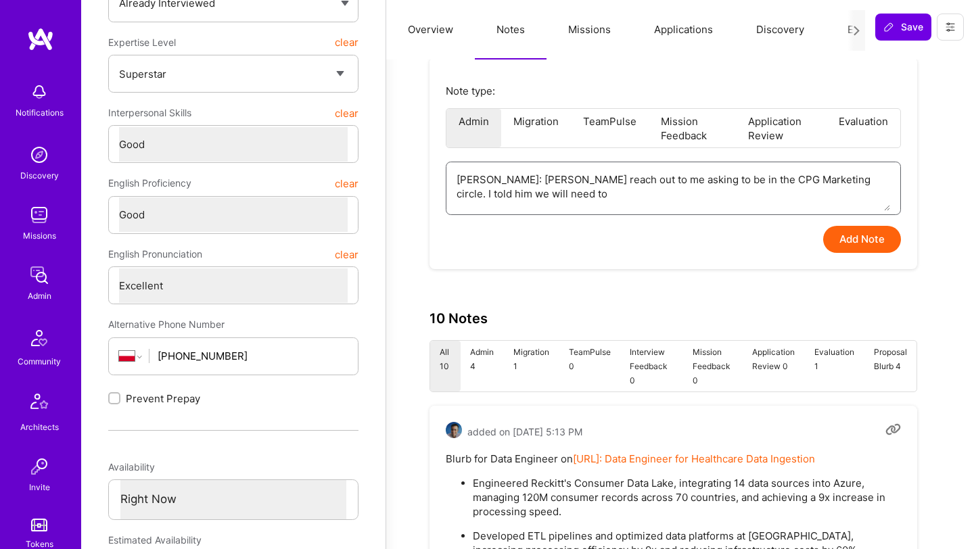
type textarea "x"
type textarea "[PERSON_NAME]: [PERSON_NAME] reach out to me asking to be in the CPG Marketing …"
type textarea "x"
type textarea "[PERSON_NAME]: [PERSON_NAME] reach out to me asking to be in the CPG Marketing …"
type textarea "x"
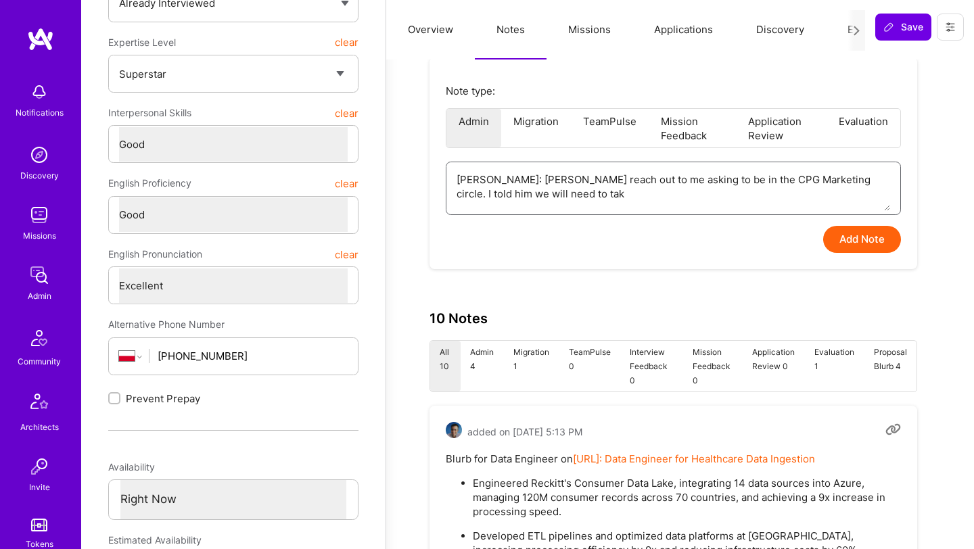
type textarea "[PERSON_NAME]: [PERSON_NAME] reach out to me asking to be in the CPG Marketing …"
type textarea "x"
type textarea "[PERSON_NAME]: [PERSON_NAME] reach out to me asking to be in the CPG Marketing …"
type textarea "x"
type textarea "[PERSON_NAME]: [PERSON_NAME] reach out to me asking to be in the CPG Marketing …"
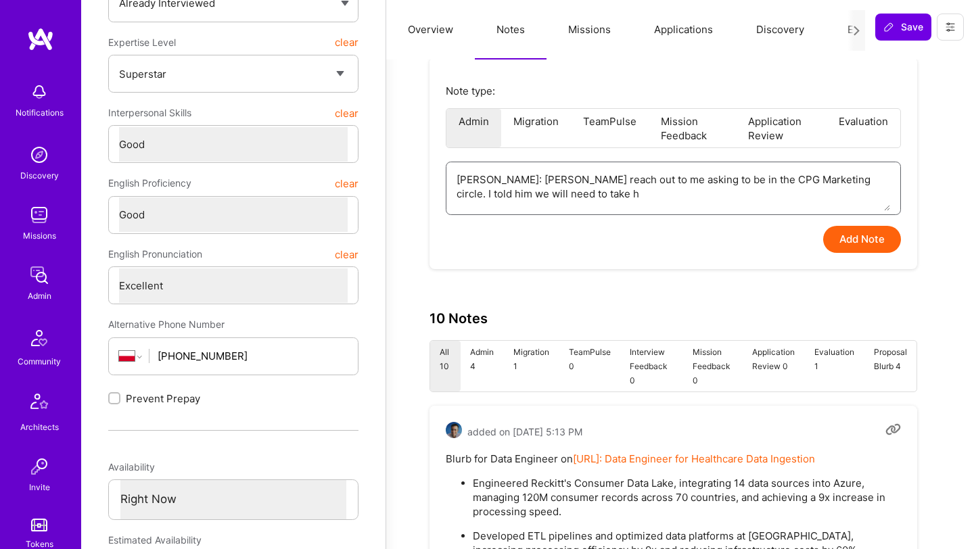
type textarea "x"
type textarea "[PERSON_NAME]: [PERSON_NAME] reach out to me asking to be in the CPG Marketing …"
type textarea "x"
type textarea "[PERSON_NAME]: [PERSON_NAME] reach out to me asking to be in the CPG Marketing …"
type textarea "x"
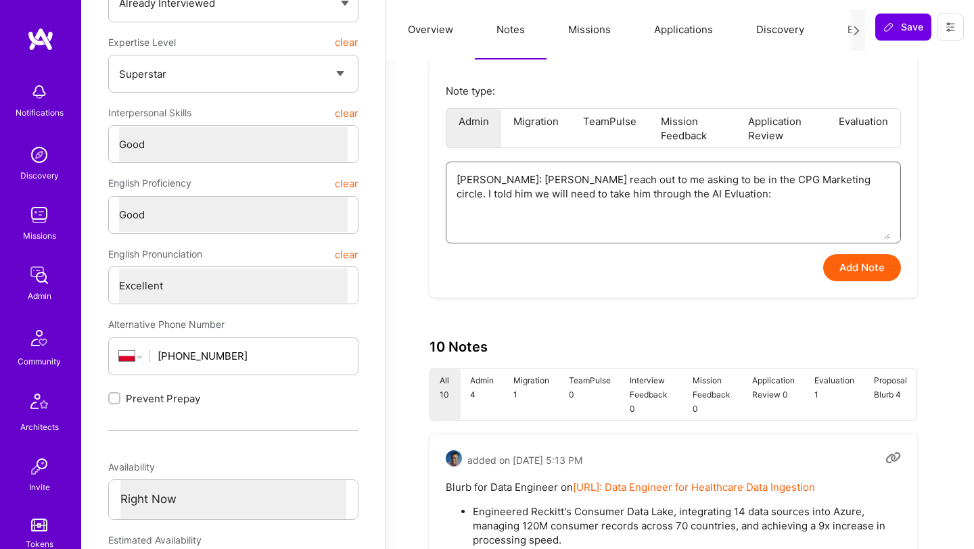
paste textarea "I was catching up with my emails and saw the message regarding a new circle tha…"
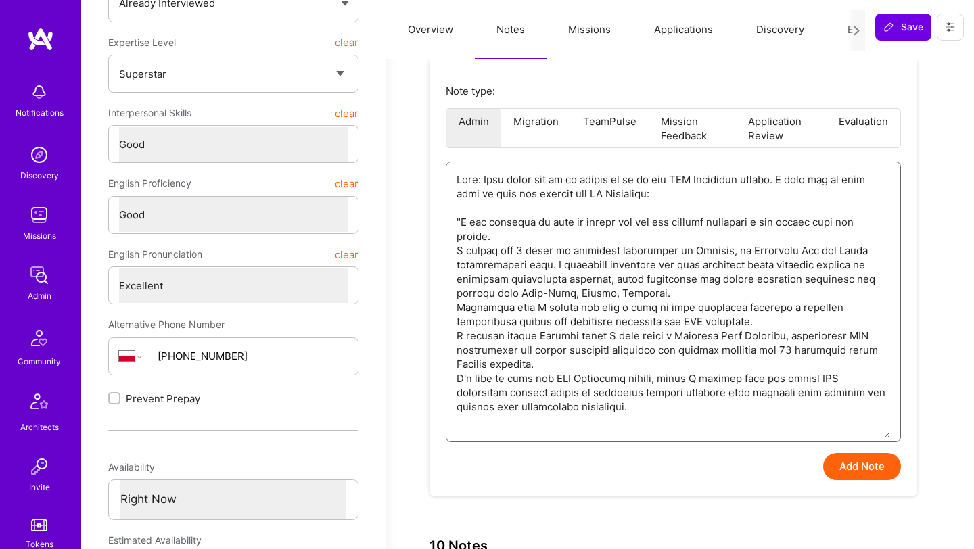
click at [592, 413] on textarea at bounding box center [674, 300] width 434 height 276
click at [591, 199] on textarea at bounding box center [674, 300] width 434 height 276
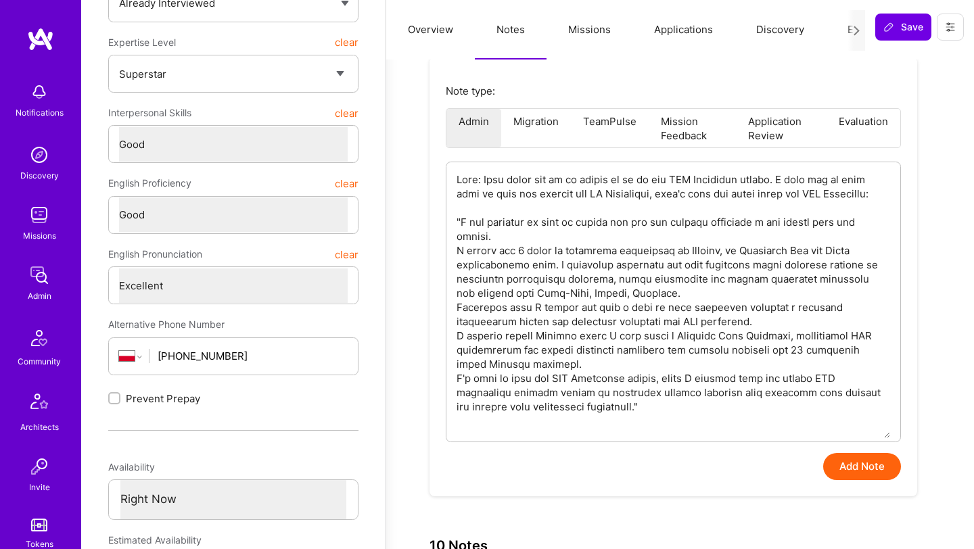
click at [828, 470] on button "Add Note" at bounding box center [863, 466] width 78 height 27
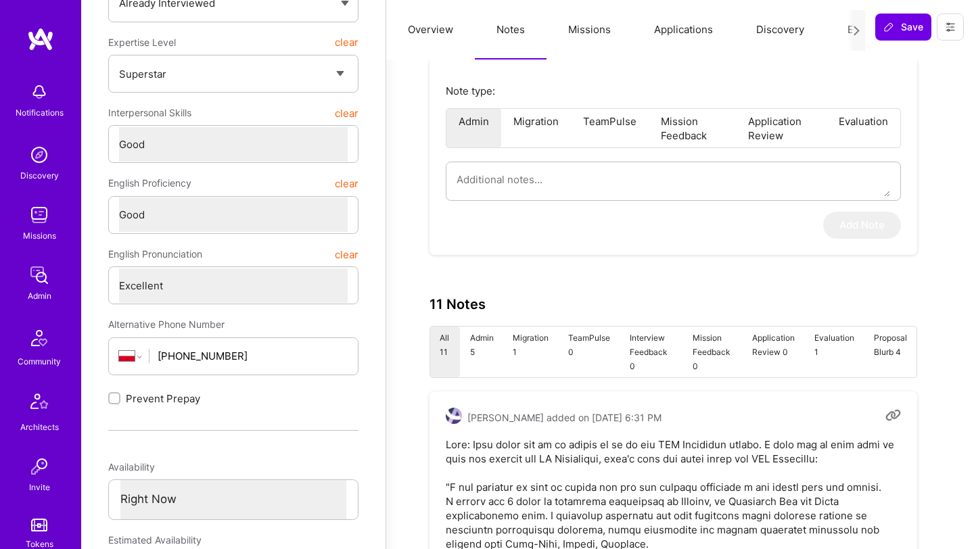
scroll to position [0, 0]
